Goal: Task Accomplishment & Management: Use online tool/utility

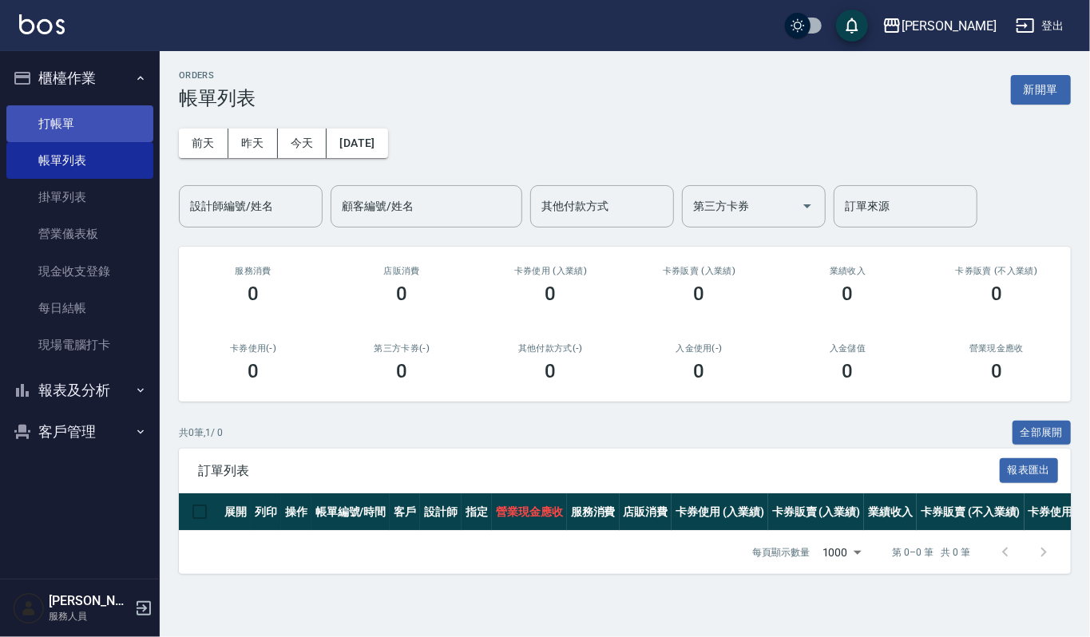
click at [80, 116] on link "打帳單" at bounding box center [79, 123] width 147 height 37
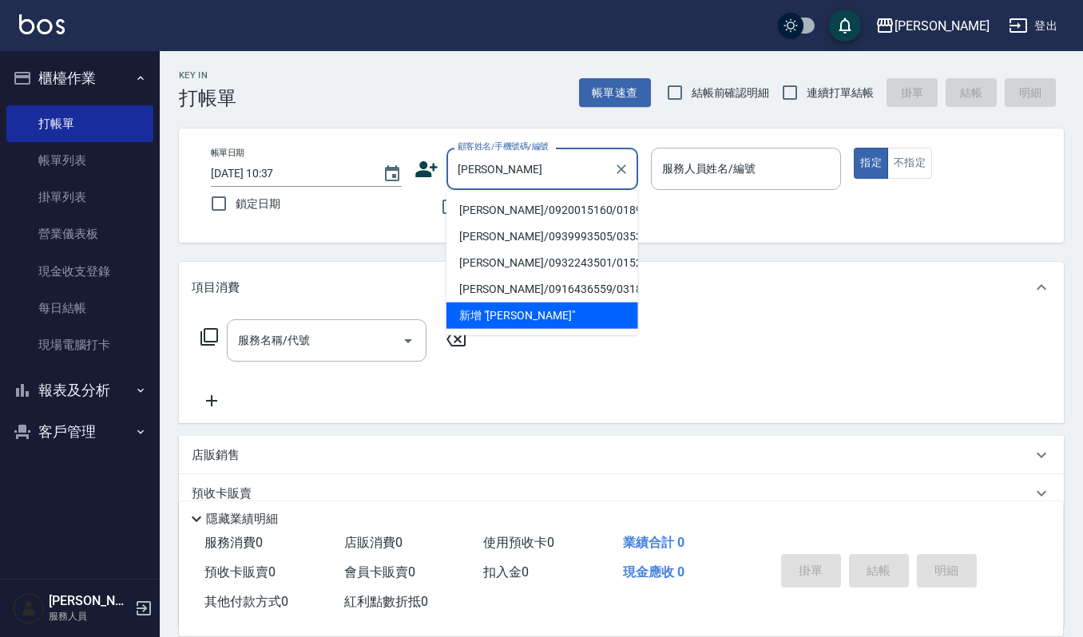
type input "[PERSON_NAME]/0920015160/01892"
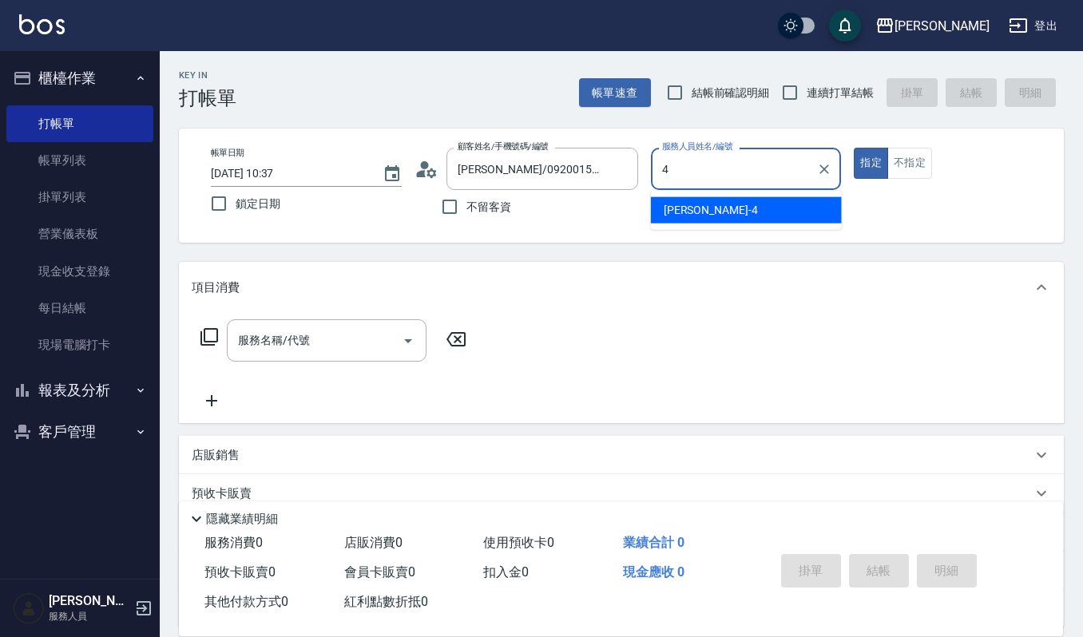
type input "[PERSON_NAME]-4"
type button "true"
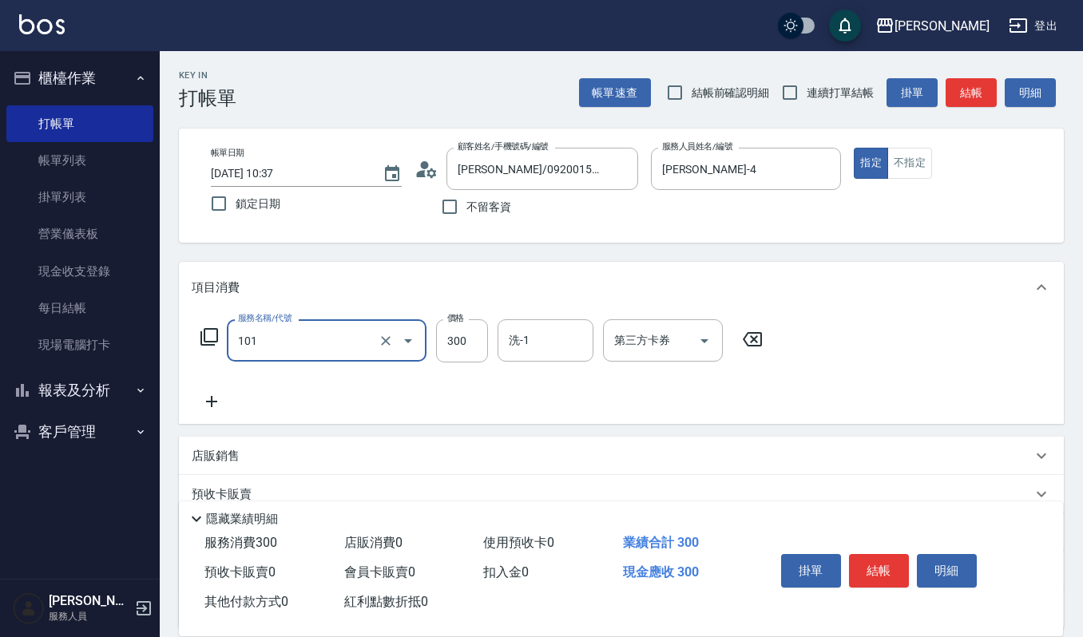
type input "一般洗髮(101)"
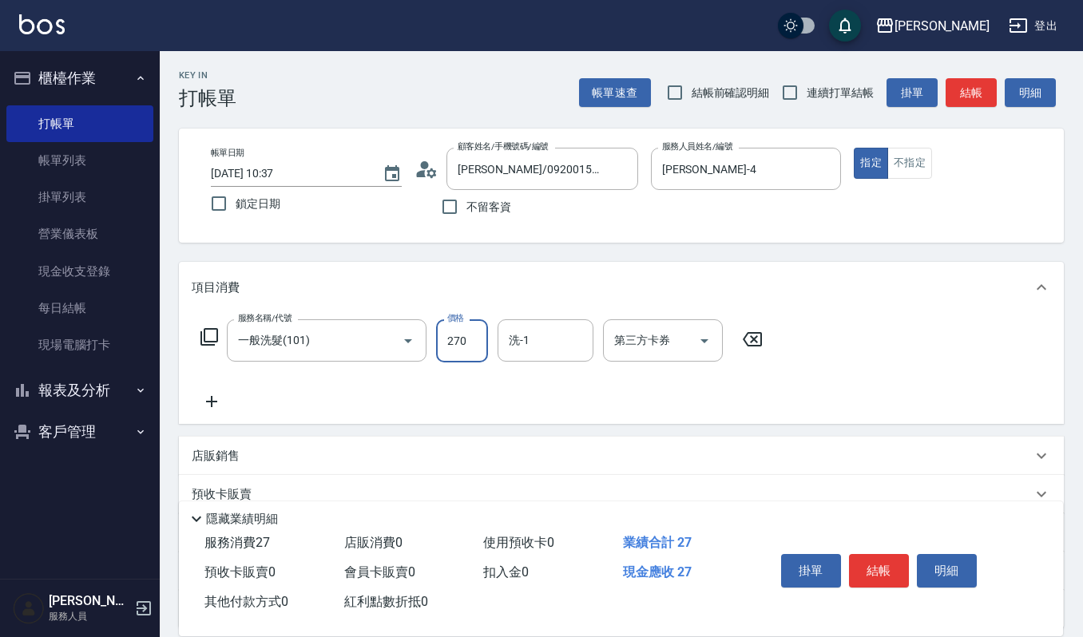
type input "270"
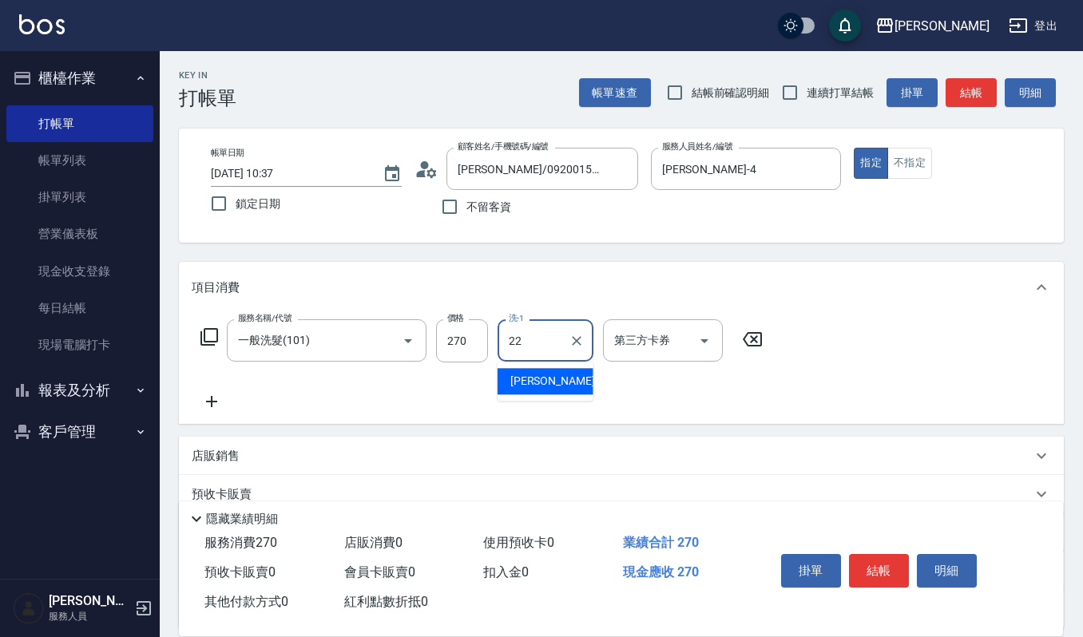
type input "宜芳-22"
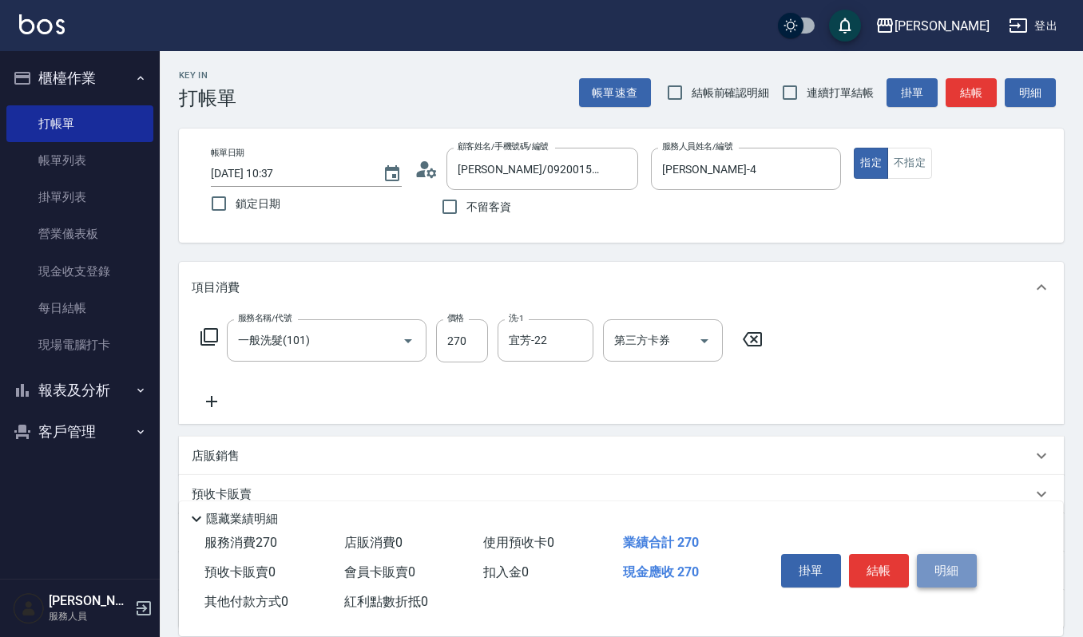
click at [933, 575] on button "明細" at bounding box center [947, 571] width 60 height 34
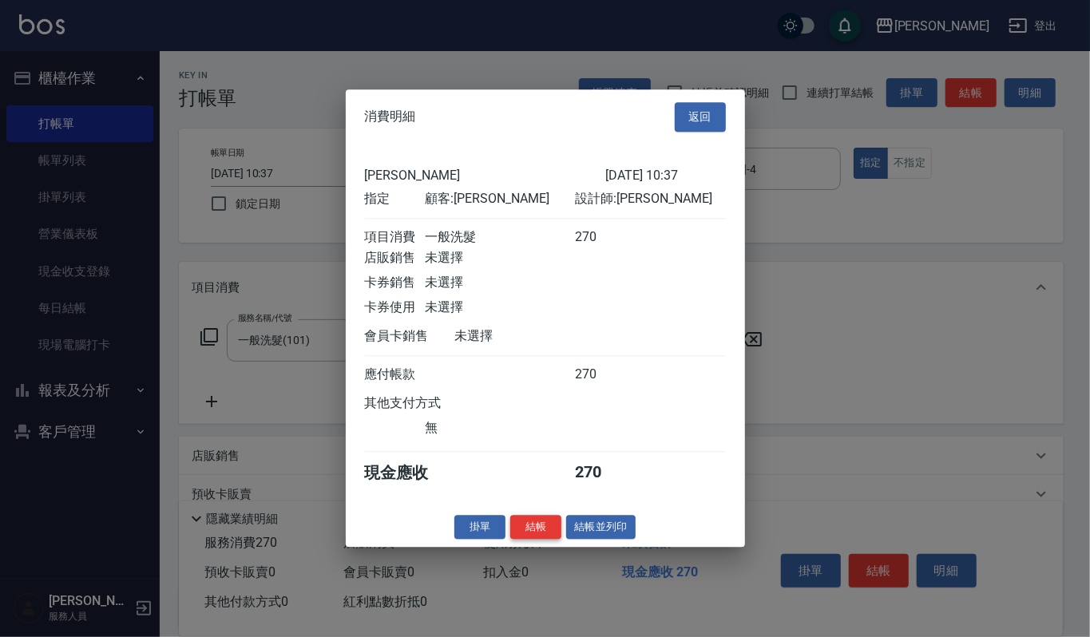
click at [547, 538] on button "結帳" at bounding box center [535, 527] width 51 height 25
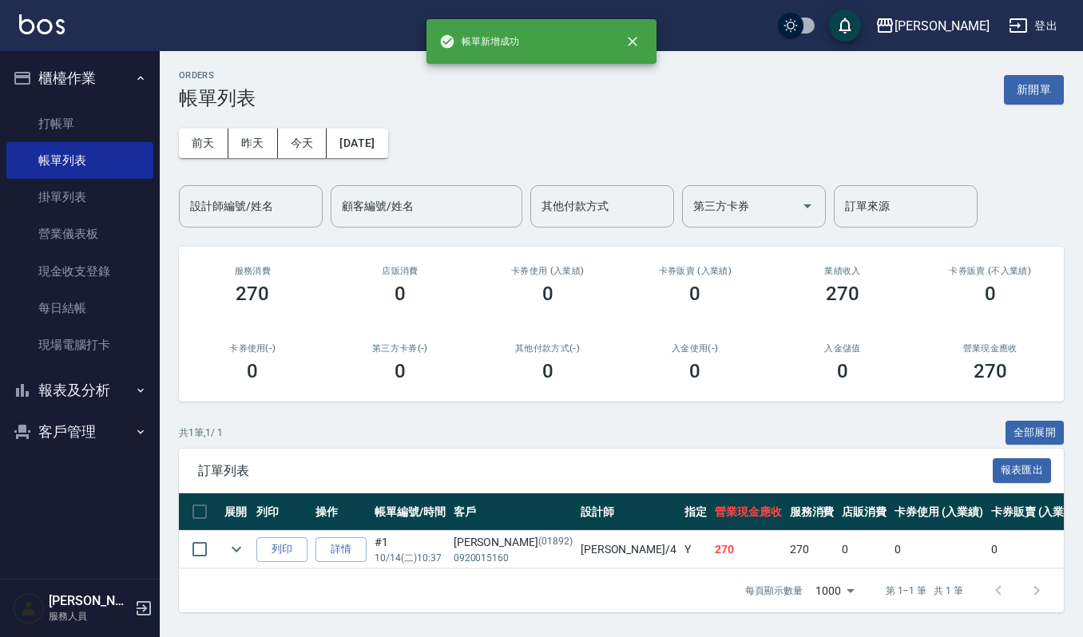
click at [96, 433] on button "客戶管理" at bounding box center [79, 432] width 147 height 42
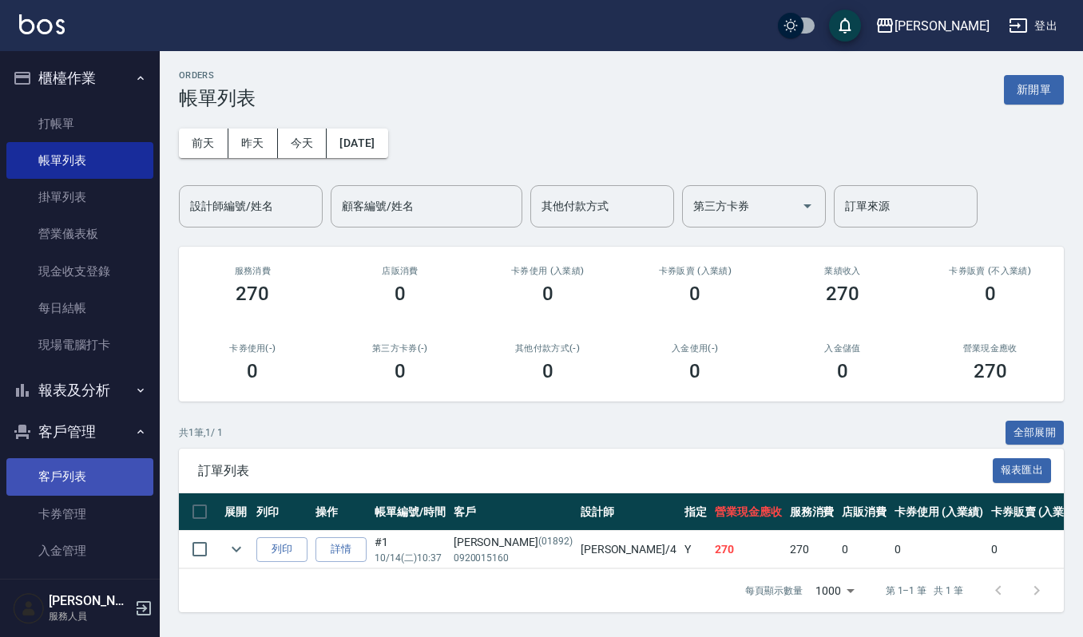
click at [74, 482] on link "客戶列表" at bounding box center [79, 476] width 147 height 37
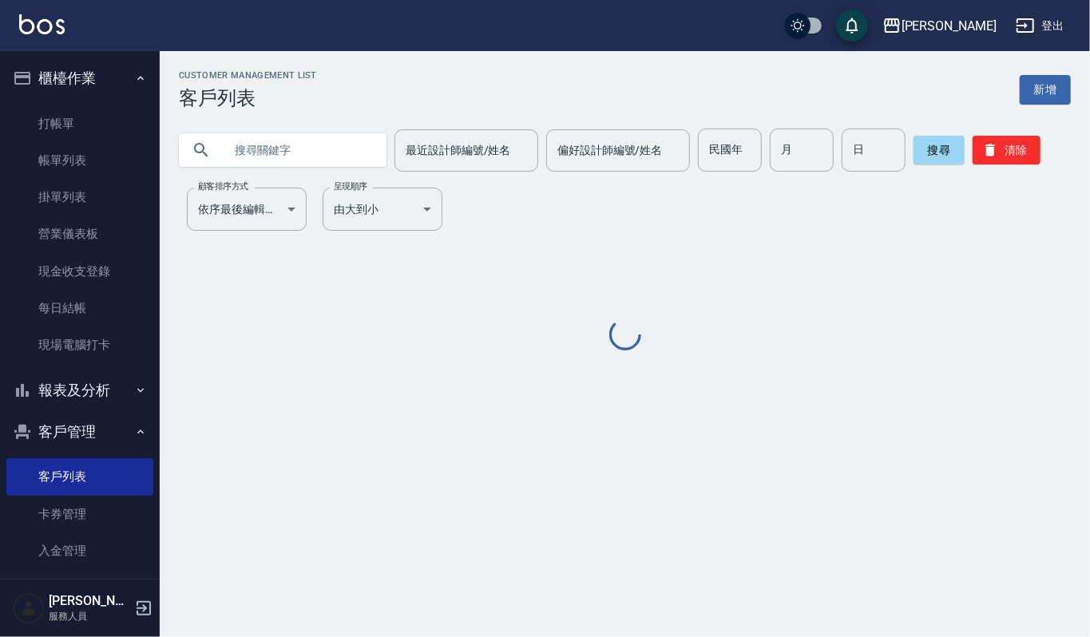
click at [278, 157] on input "text" at bounding box center [299, 150] width 150 height 43
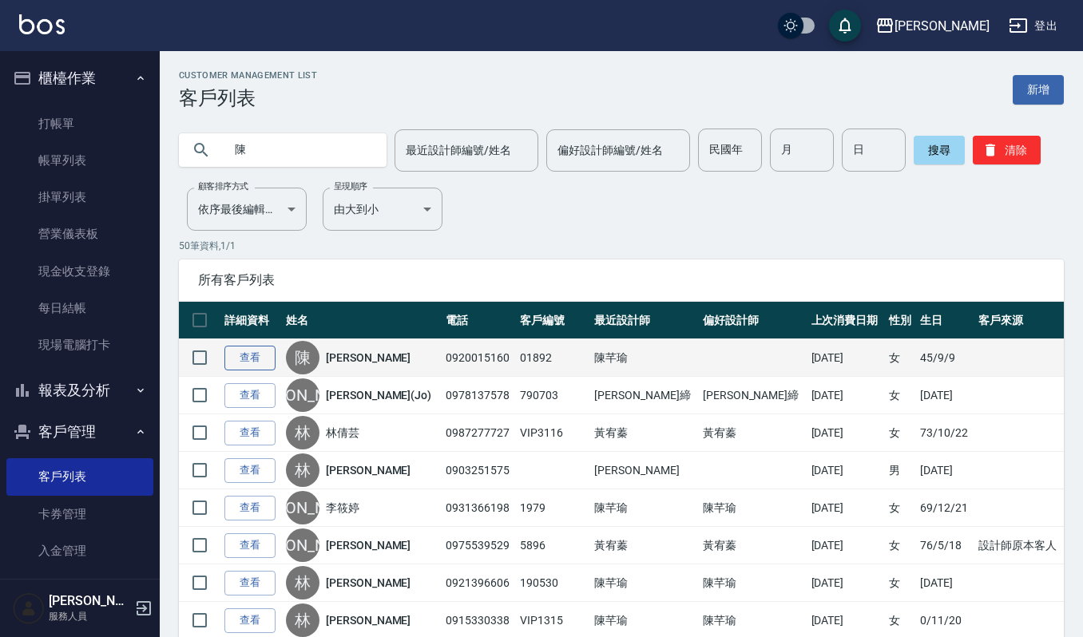
type input "陳"
click at [254, 352] on link "查看" at bounding box center [249, 358] width 51 height 25
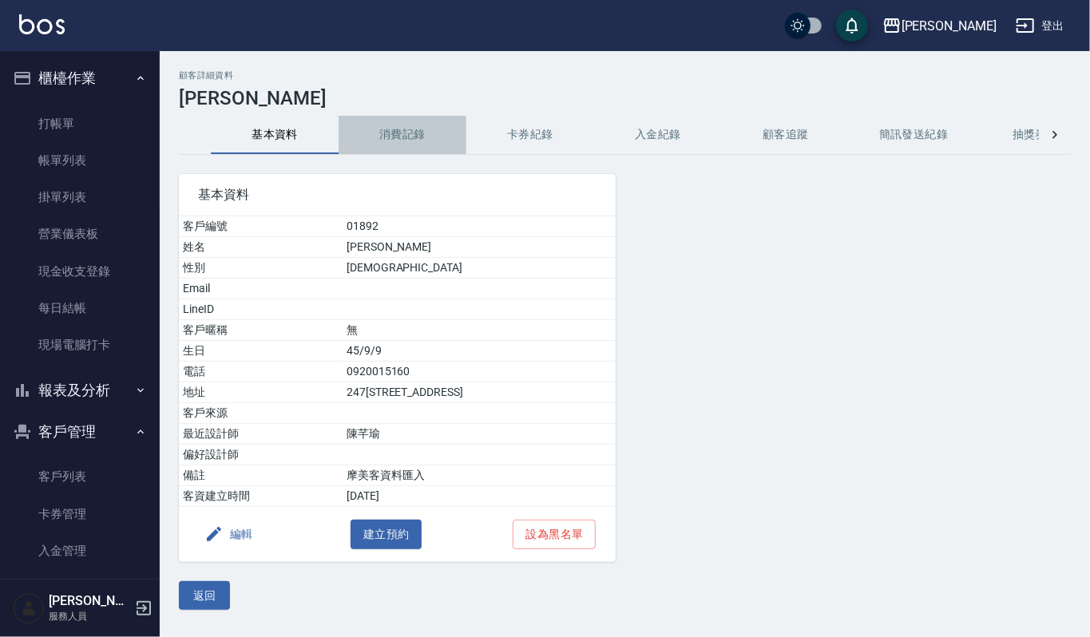
click at [397, 125] on button "消費記錄" at bounding box center [403, 135] width 128 height 38
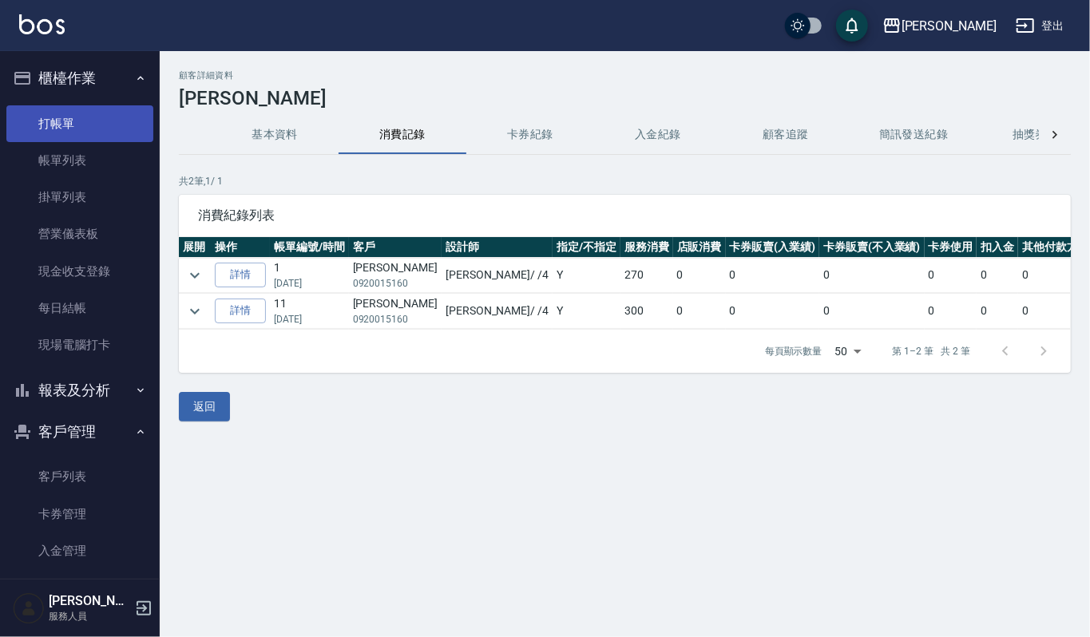
drag, startPoint x: 71, startPoint y: 128, endPoint x: 86, endPoint y: 131, distance: 15.5
click at [71, 129] on link "打帳單" at bounding box center [79, 123] width 147 height 37
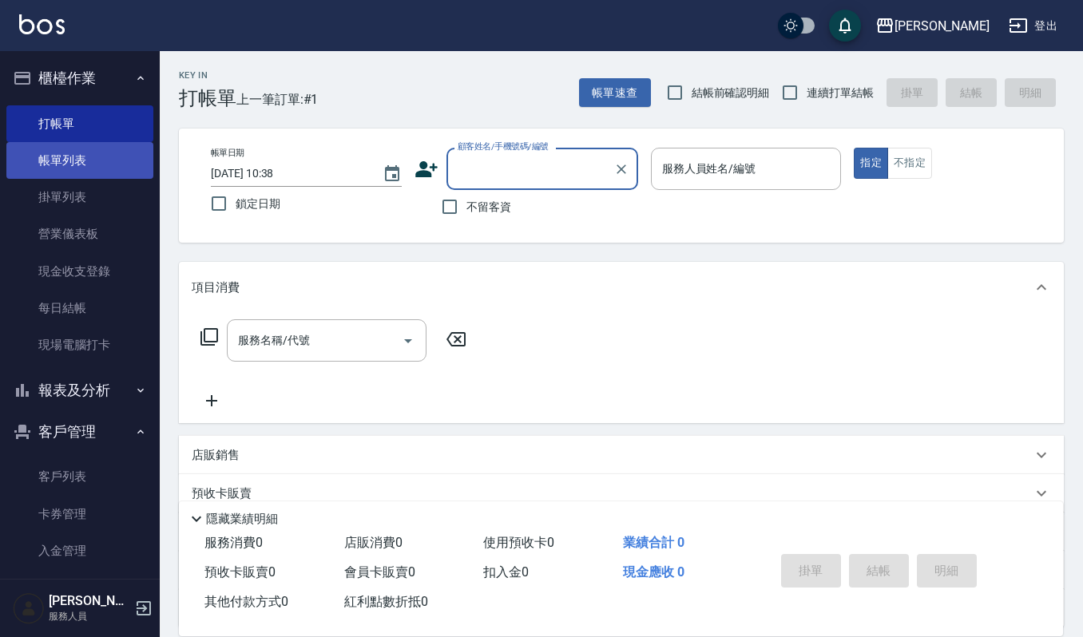
click at [70, 160] on link "帳單列表" at bounding box center [79, 160] width 147 height 37
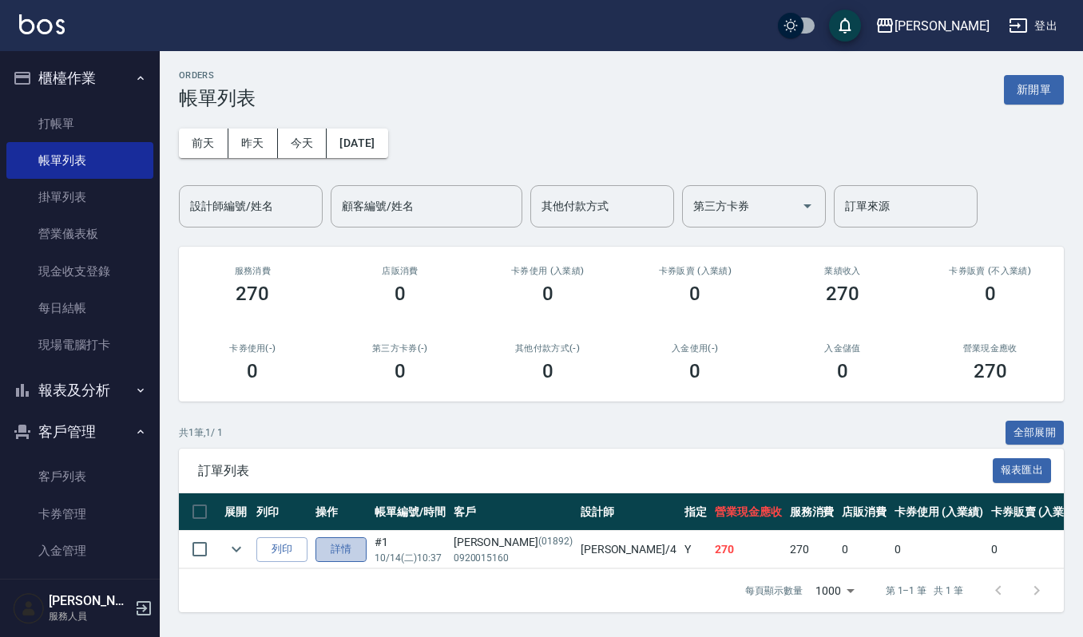
click at [327, 545] on link "詳情" at bounding box center [340, 549] width 51 height 25
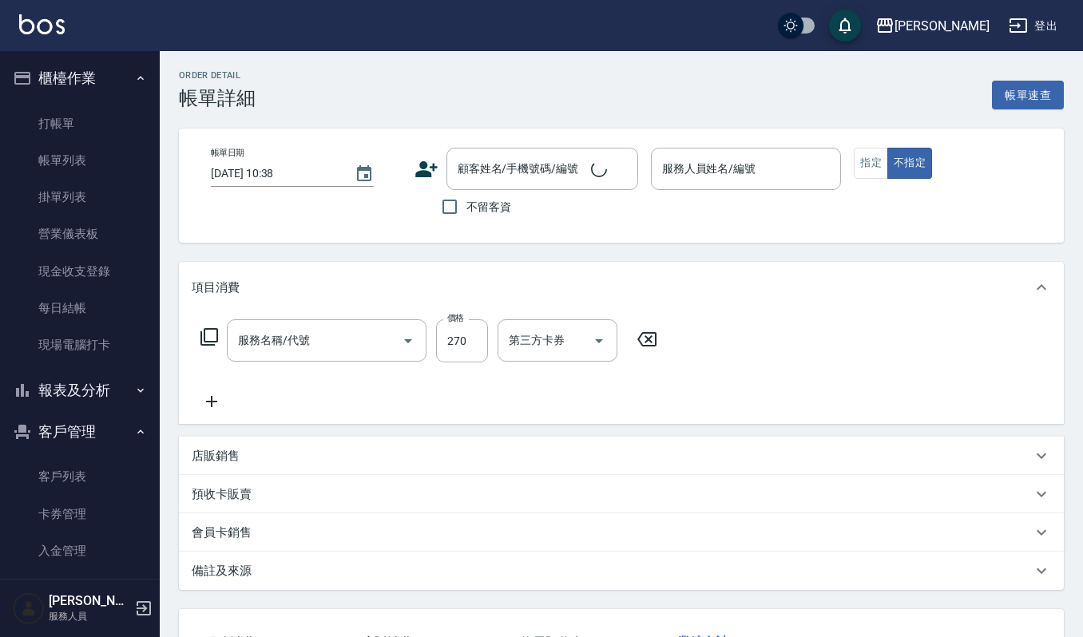
type input "一般洗髮(101)"
type input "[DATE] 10:37"
type input "[PERSON_NAME]-4"
type input "[PERSON_NAME]/0920015160/01892"
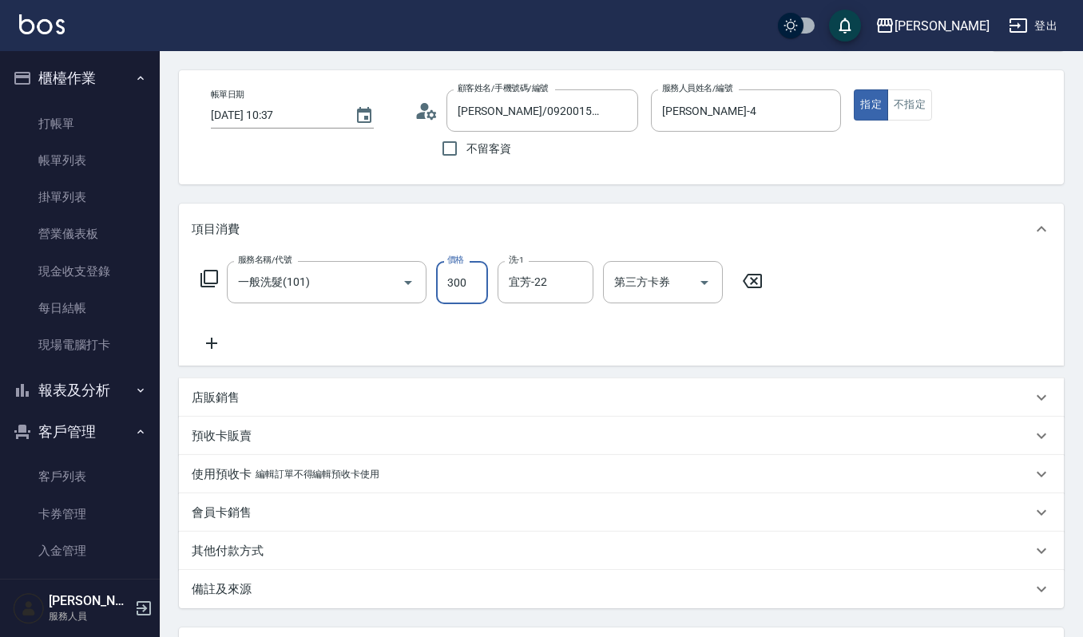
scroll to position [106, 0]
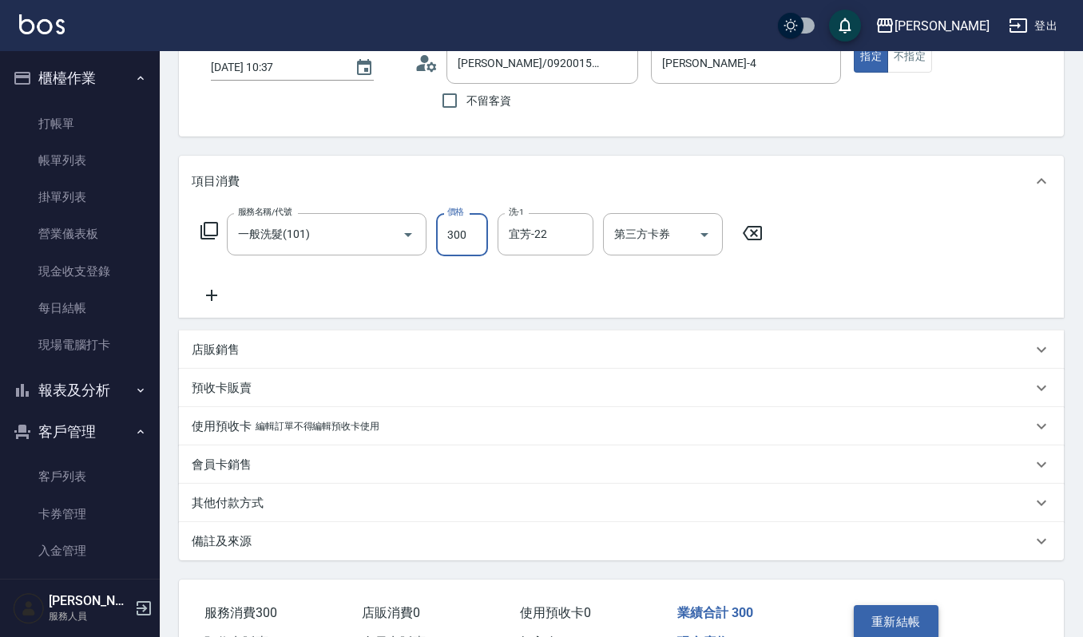
type input "300"
click at [889, 627] on button "重新結帳" at bounding box center [896, 622] width 85 height 34
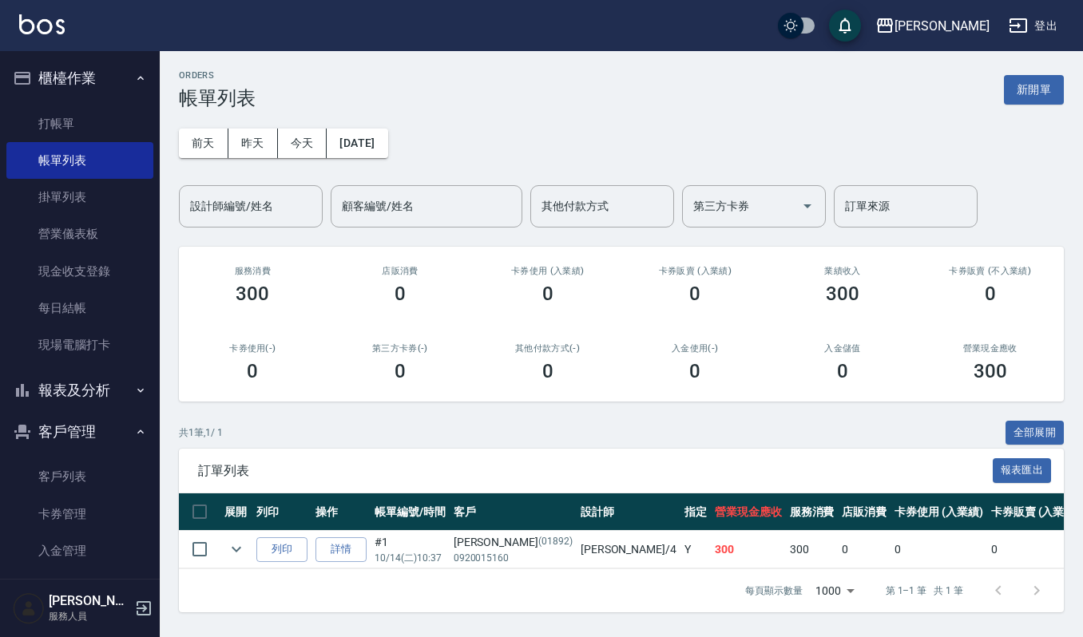
scroll to position [10, 0]
click at [288, 544] on button "列印" at bounding box center [281, 549] width 51 height 25
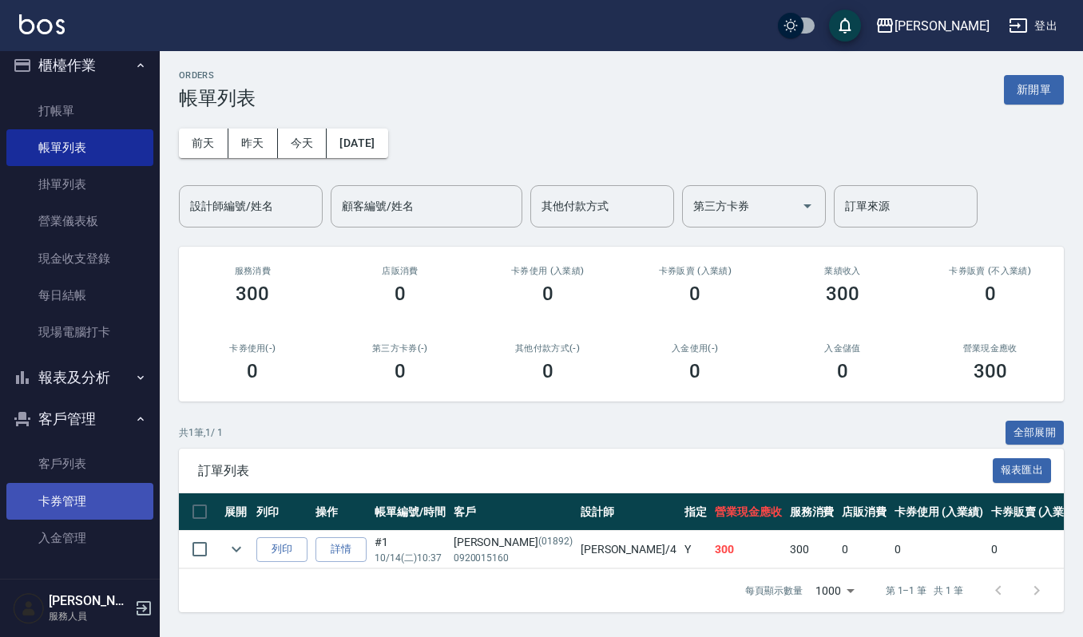
scroll to position [16, 0]
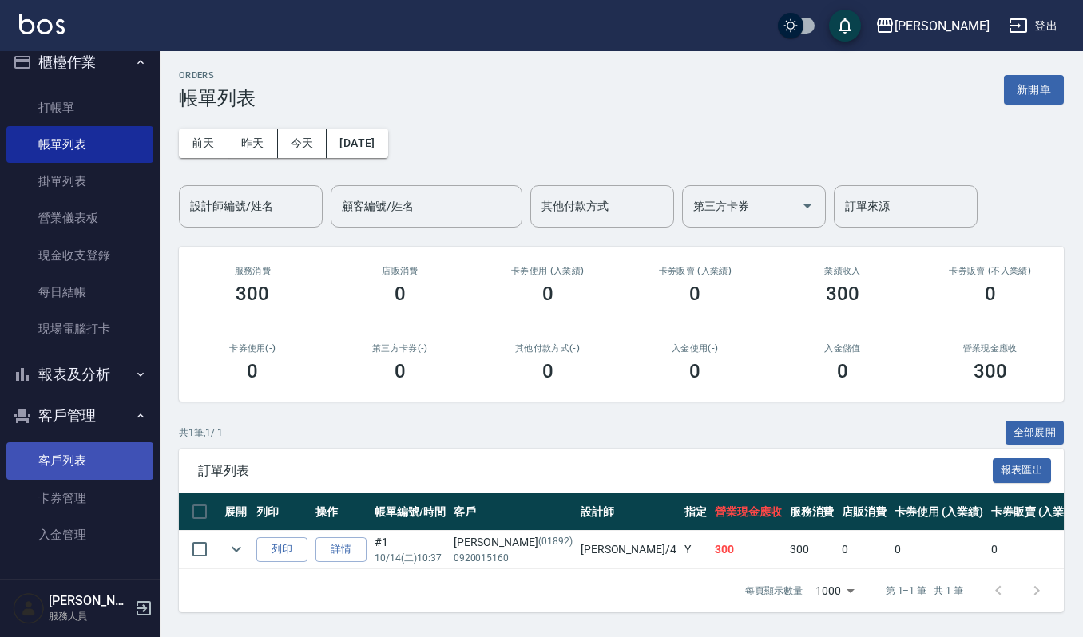
click at [86, 462] on link "客戶列表" at bounding box center [79, 460] width 147 height 37
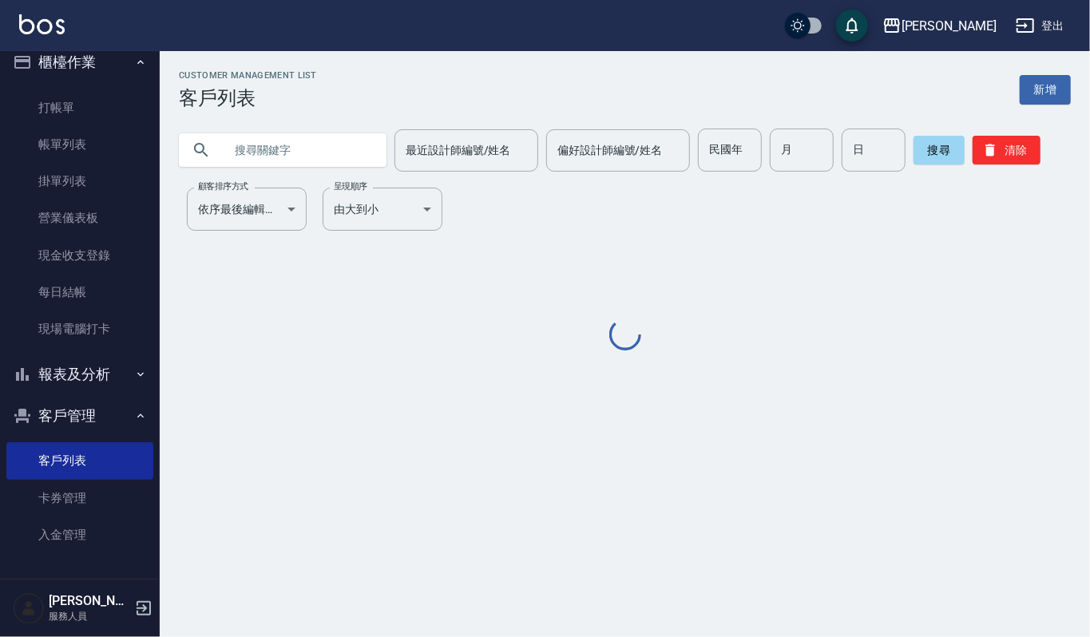
click at [278, 148] on input "text" at bounding box center [299, 150] width 150 height 43
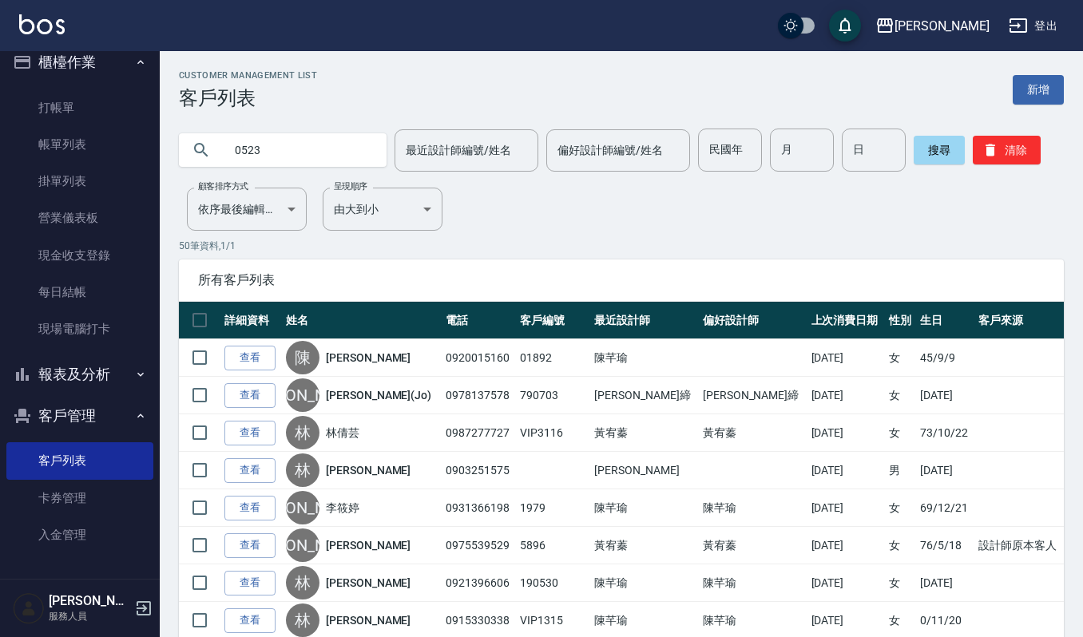
type input "0523"
